Goal: Task Accomplishment & Management: Manage account settings

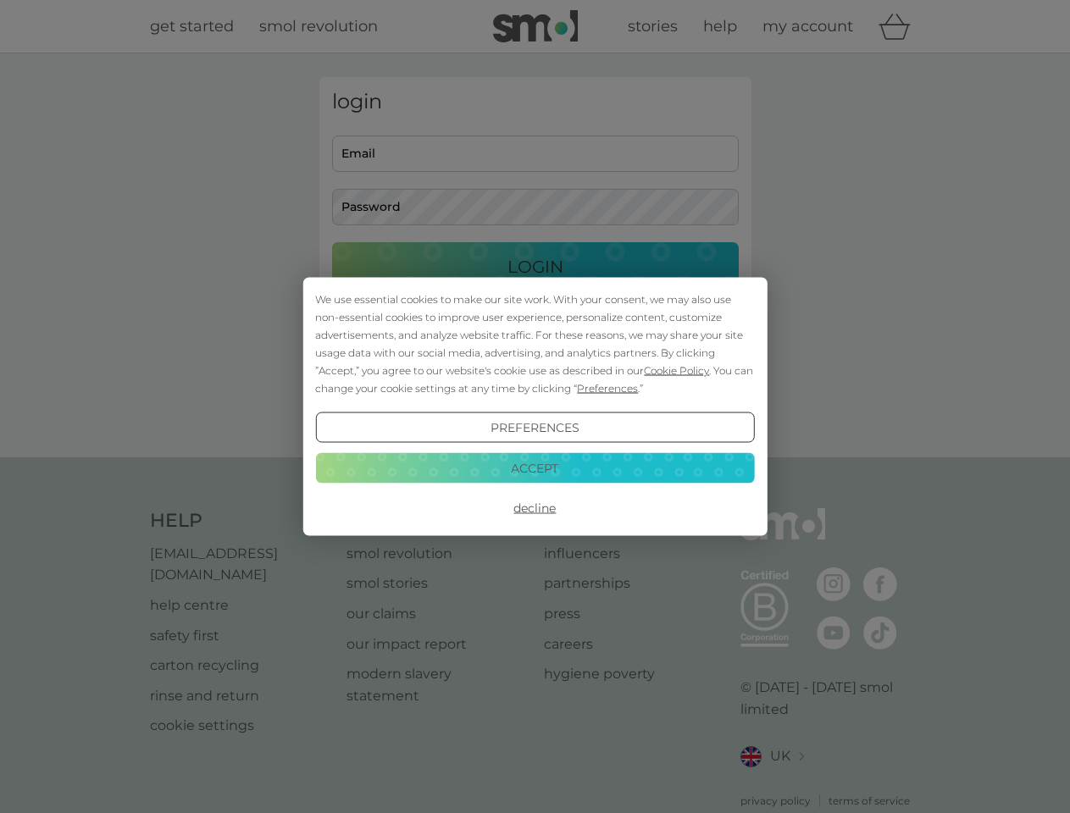
click at [677, 370] on span "Cookie Policy" at bounding box center [676, 370] width 65 height 13
click at [605, 388] on div "login Email Password Login ● ● ● ● ● ● ● ● ● ● ● ● ● ● ● ● ● ● ● ● ● ● ● ● ● ● …" at bounding box center [535, 255] width 432 height 357
click at [534, 428] on div "login Email Password Login ● ● ● ● ● ● ● ● ● ● ● ● ● ● ● ● ● ● ● ● ● ● ● ● ● ● …" at bounding box center [535, 255] width 432 height 357
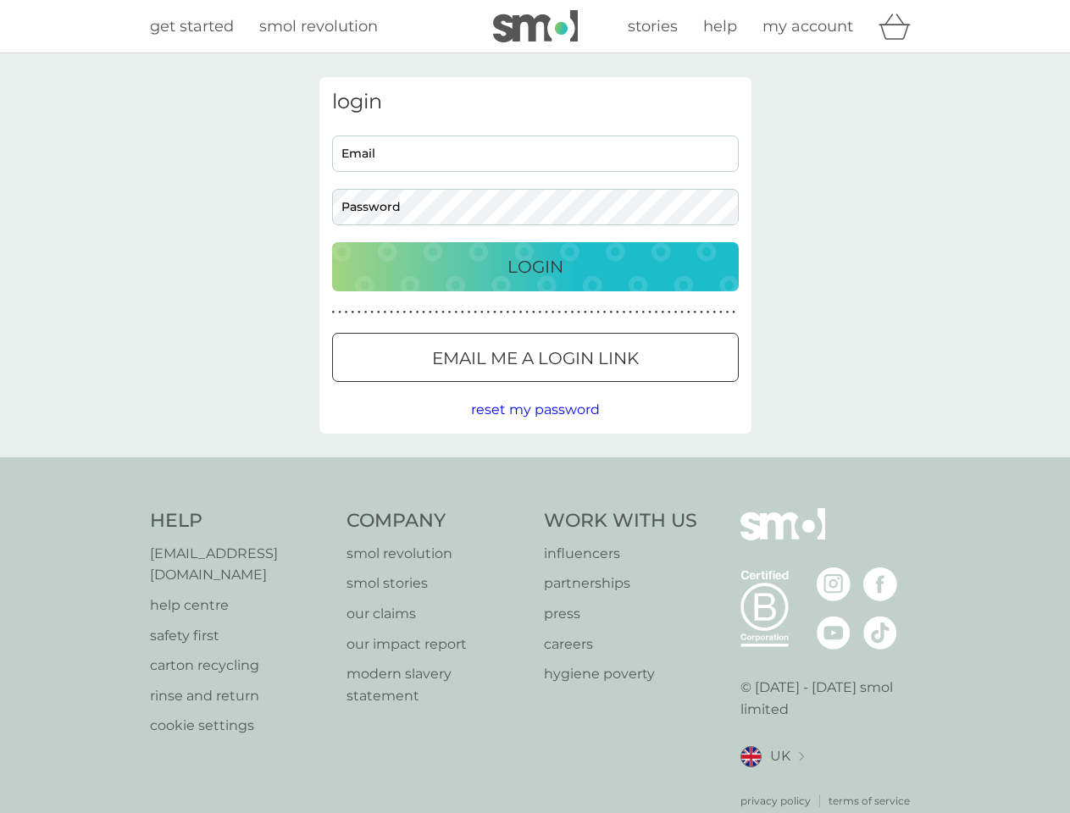
click at [534, 508] on div "Help [EMAIL_ADDRESS][DOMAIN_NAME] help centre safety first carton recycling rin…" at bounding box center [535, 658] width 771 height 301
click at [534, 467] on div "Help [EMAIL_ADDRESS][DOMAIN_NAME] help centre safety first carton recycling rin…" at bounding box center [535, 658] width 1070 height 402
